Goal: Task Accomplishment & Management: Use online tool/utility

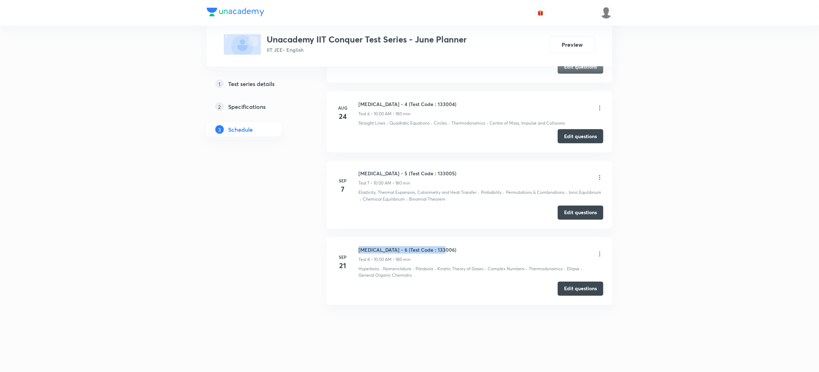
drag, startPoint x: 443, startPoint y: 249, endPoint x: 357, endPoint y: 250, distance: 85.7
click at [357, 250] on div "[DATE] [MEDICAL_DATA] - 6 (Test Code : 133006) Test 8 • 10:00 AM • 180 min Hype…" at bounding box center [470, 262] width 268 height 33
copy h6 "[MEDICAL_DATA] - 6 (Test Code : 133006)"
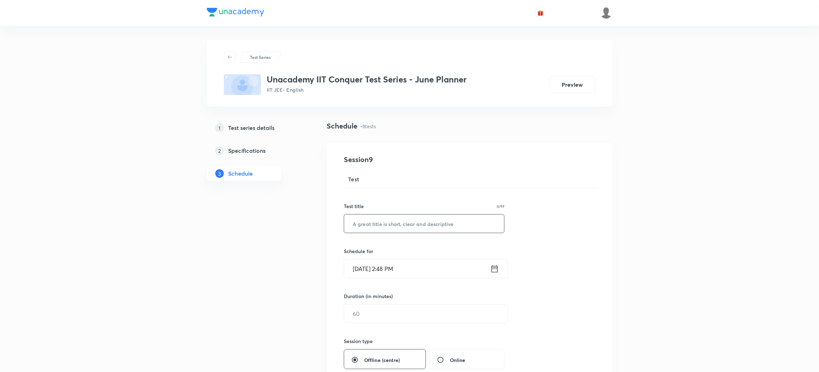
click at [390, 225] on input "text" at bounding box center [424, 224] width 160 height 18
paste input "[MEDICAL_DATA] - 6 (Test Code : 133006)"
click at [388, 223] on input "[MEDICAL_DATA] - 6 (Test Code : 133007)" at bounding box center [424, 224] width 160 height 18
type input "[MEDICAL_DATA] - 7 (Test Code : 133007)"
click at [497, 271] on icon at bounding box center [494, 269] width 9 height 10
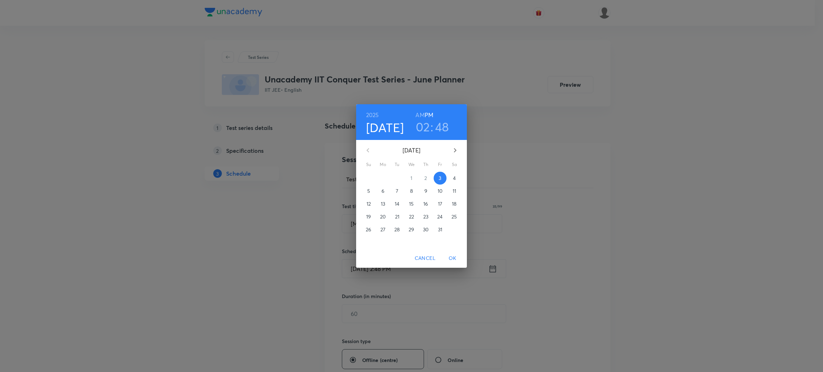
click at [371, 190] on span "5" at bounding box center [368, 191] width 13 height 7
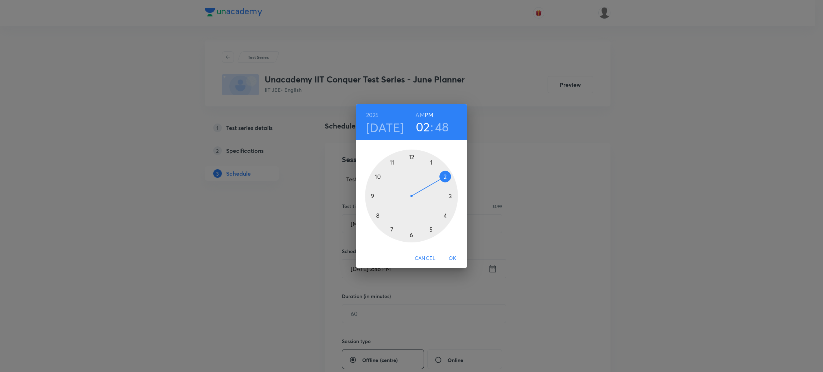
click at [378, 176] on div at bounding box center [411, 196] width 93 height 93
click at [420, 113] on h6 "AM" at bounding box center [419, 115] width 9 height 10
click at [411, 156] on div at bounding box center [411, 196] width 93 height 93
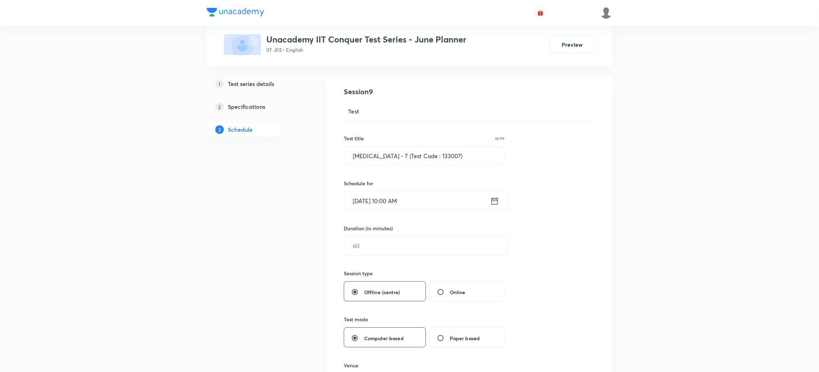
scroll to position [68, 0]
click at [378, 248] on input "1" at bounding box center [426, 245] width 164 height 18
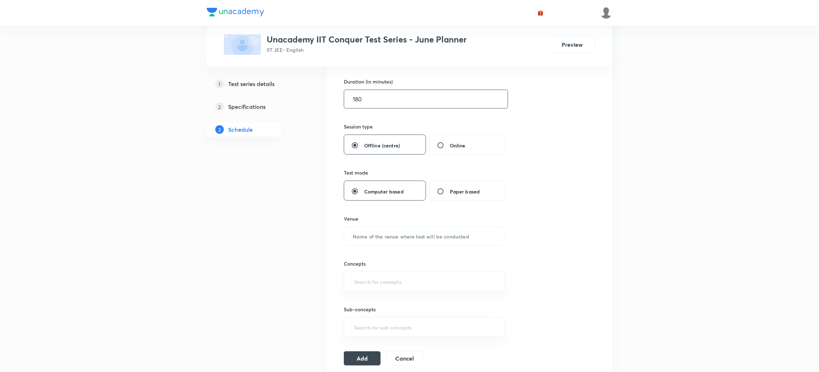
scroll to position [219, 0]
type input "180"
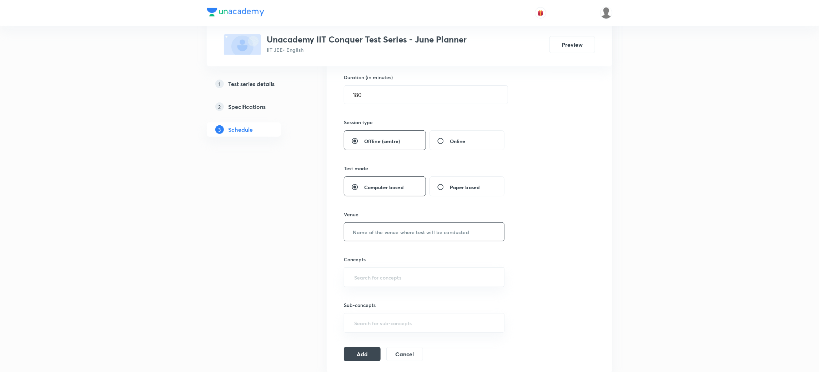
click at [387, 235] on input "text" at bounding box center [424, 232] width 160 height 18
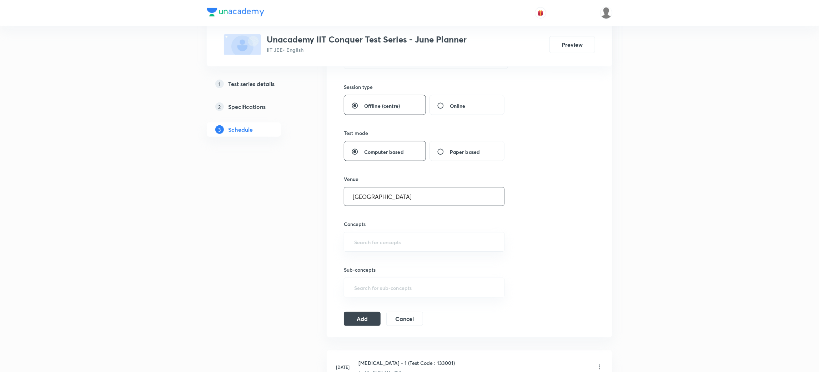
type input "[GEOGRAPHIC_DATA]"
click at [387, 235] on input "text" at bounding box center [424, 241] width 143 height 13
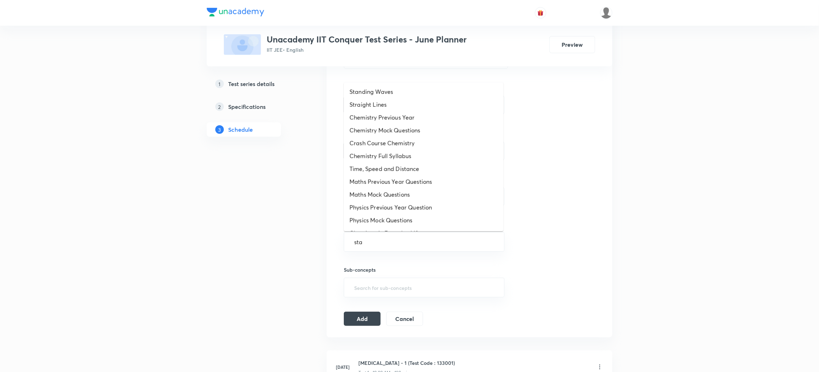
type input "stat"
click at [370, 91] on li "Statistics" at bounding box center [424, 91] width 160 height 13
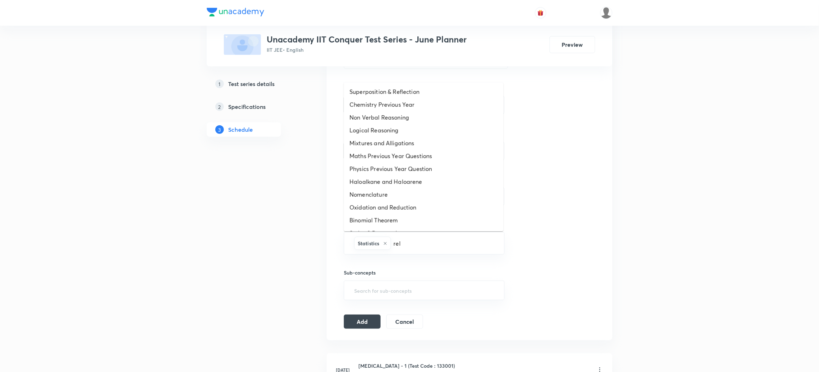
type input "[MEDICAL_DATA]"
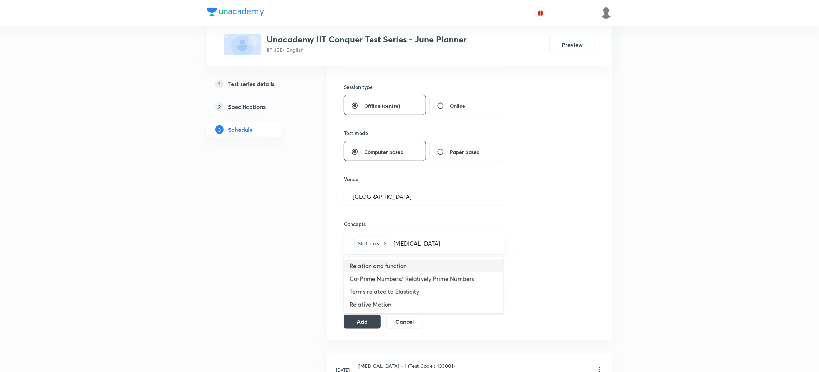
click at [395, 269] on li "Relation and function" at bounding box center [424, 266] width 160 height 13
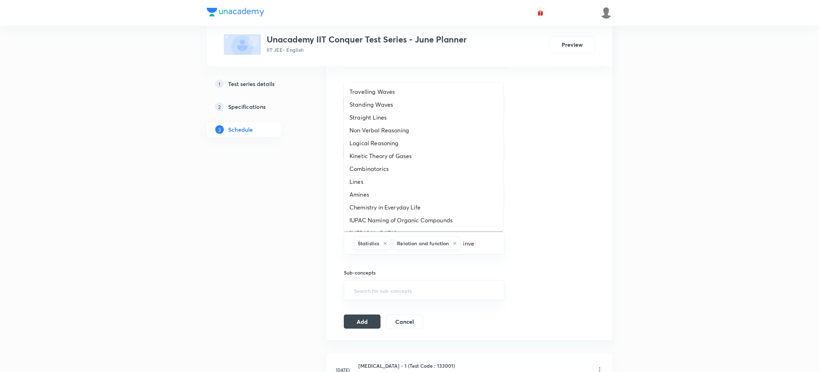
type input "inver"
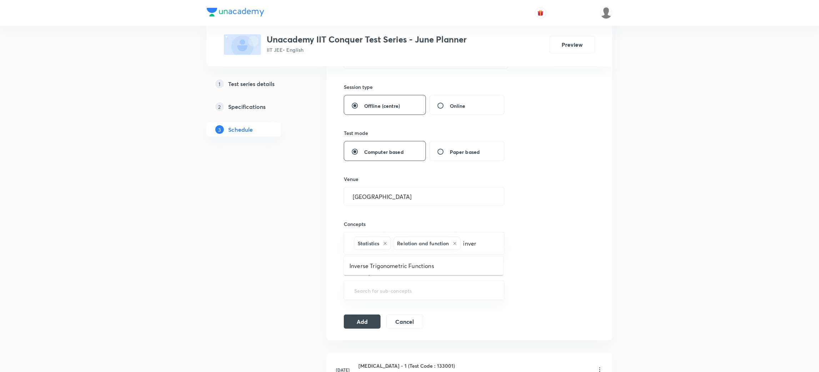
click at [395, 269] on li "Inverse Trigonometric Functions" at bounding box center [424, 266] width 160 height 13
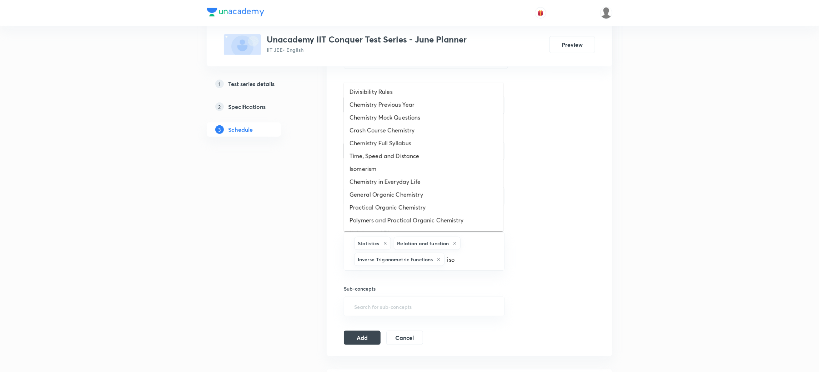
type input "[PERSON_NAME]"
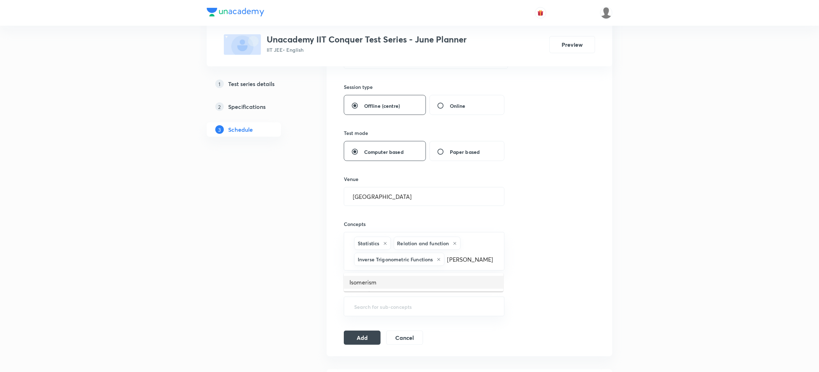
click at [350, 281] on li "Isomerism" at bounding box center [424, 282] width 160 height 13
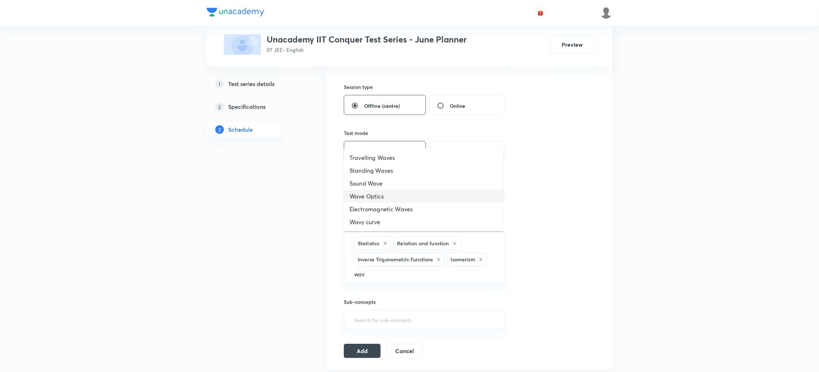
type input "wav"
click at [376, 275] on input "text" at bounding box center [424, 274] width 143 height 13
type input "simp"
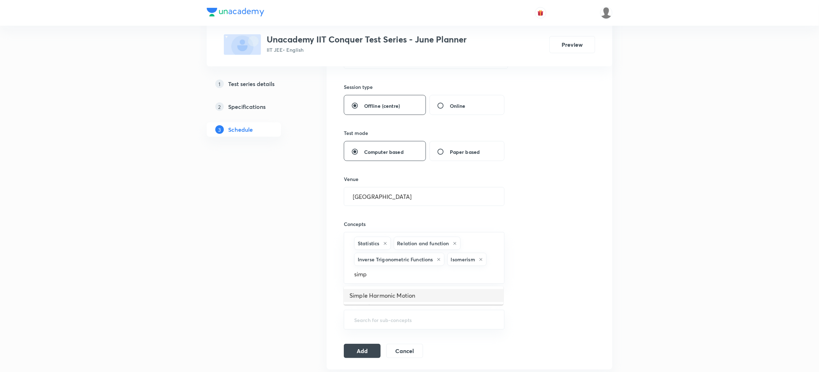
click at [372, 299] on li "Simple Harmonic Motion" at bounding box center [424, 295] width 160 height 13
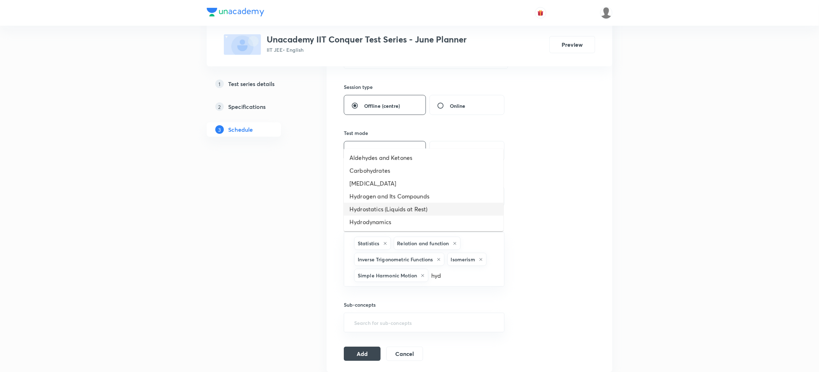
type input "hydr"
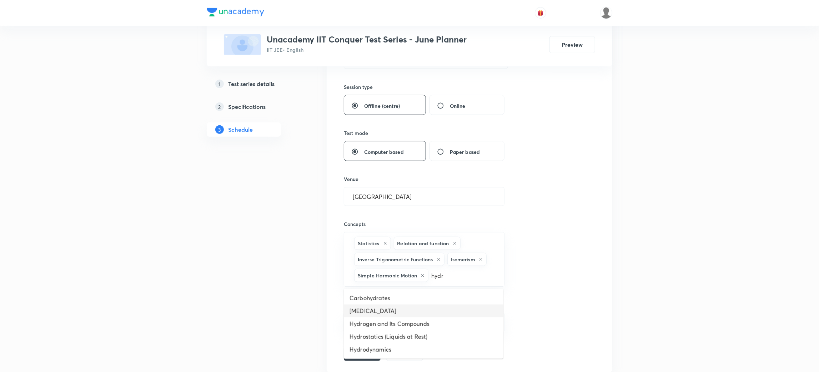
click at [380, 313] on li "[MEDICAL_DATA]" at bounding box center [424, 311] width 160 height 13
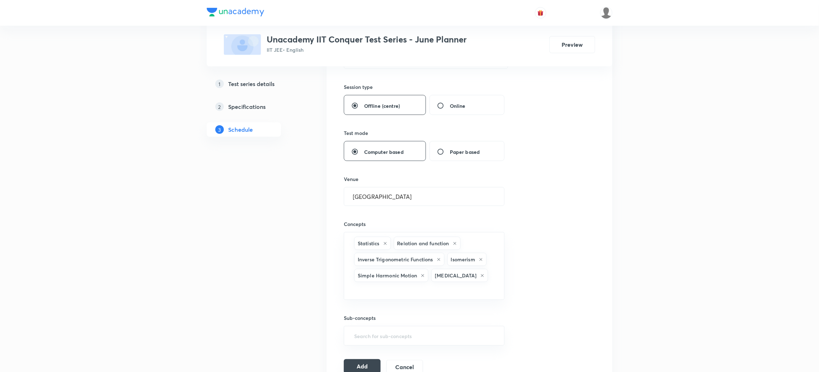
click at [355, 359] on button "Add" at bounding box center [362, 366] width 37 height 14
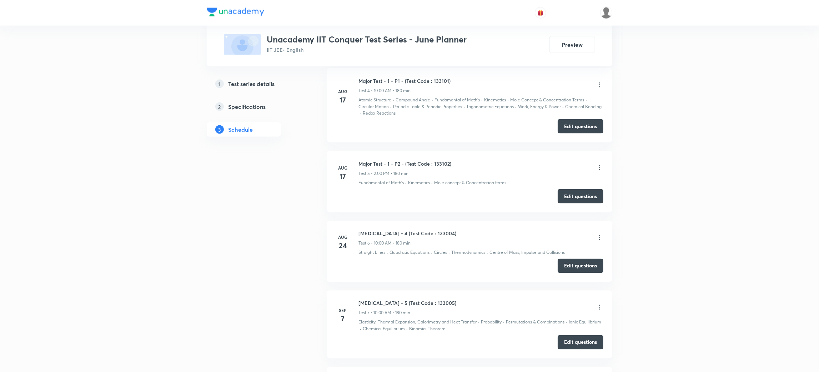
scroll to position [919, 0]
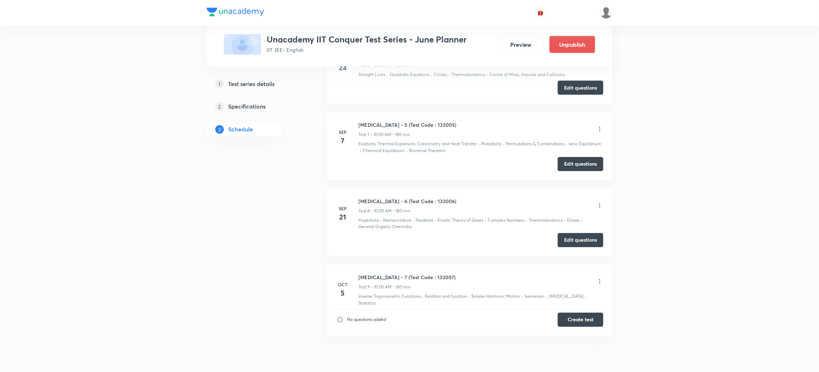
scroll to position [957, 0]
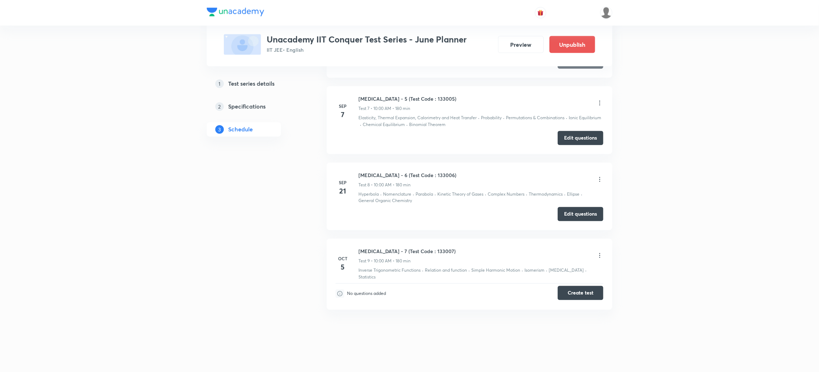
click at [582, 287] on button "Create test" at bounding box center [581, 293] width 46 height 14
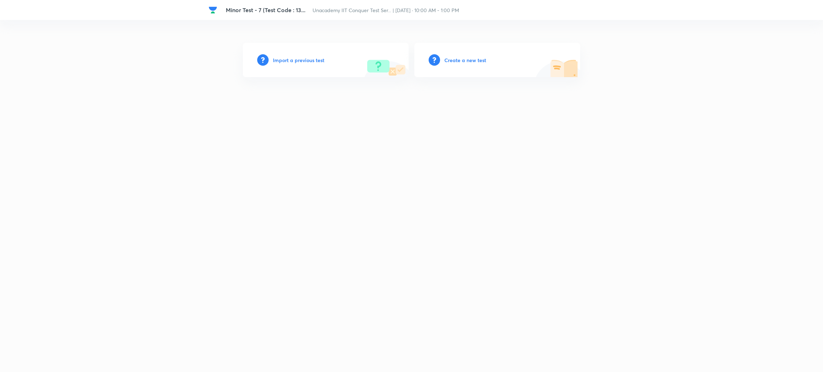
click at [464, 59] on h6 "Create a new test" at bounding box center [465, 60] width 42 height 8
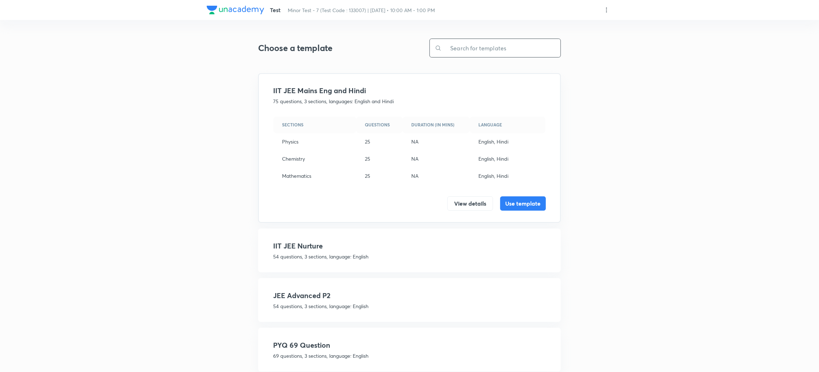
click at [493, 47] on input "text" at bounding box center [501, 48] width 119 height 18
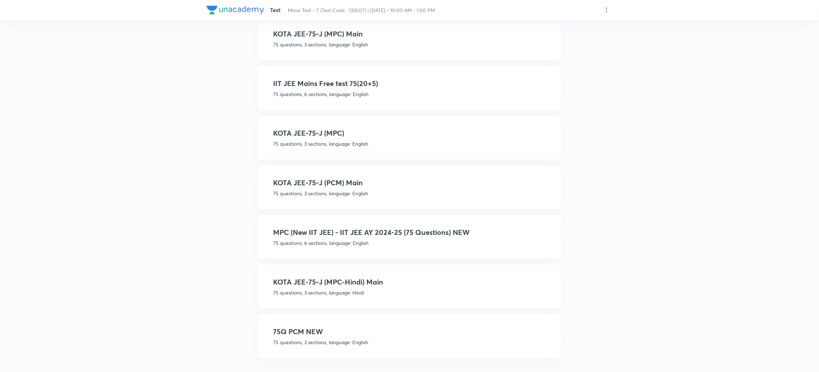
type input "75"
click at [412, 227] on h4 "MPC (New IIT JEE) - IIT JEE AY 2024-25 (75 Questions) NEW" at bounding box center [409, 232] width 273 height 11
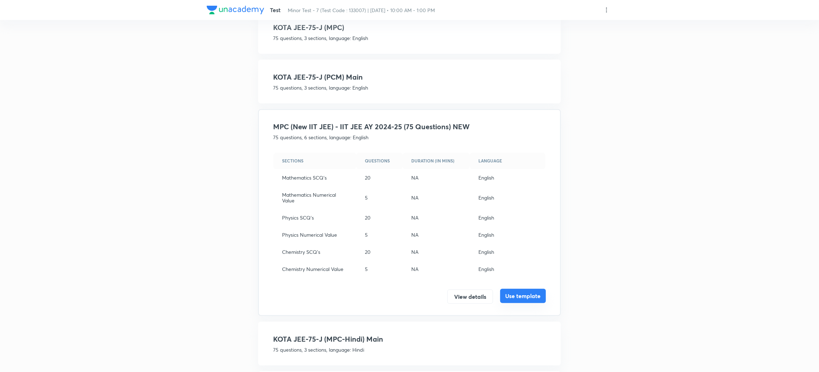
click at [527, 292] on button "Use template" at bounding box center [523, 296] width 46 height 14
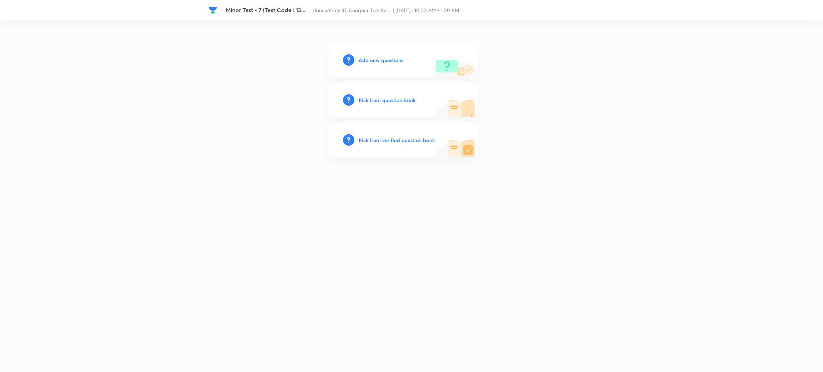
click at [376, 59] on h6 "Add new questions" at bounding box center [381, 60] width 45 height 8
